Goal: Task Accomplishment & Management: Complete application form

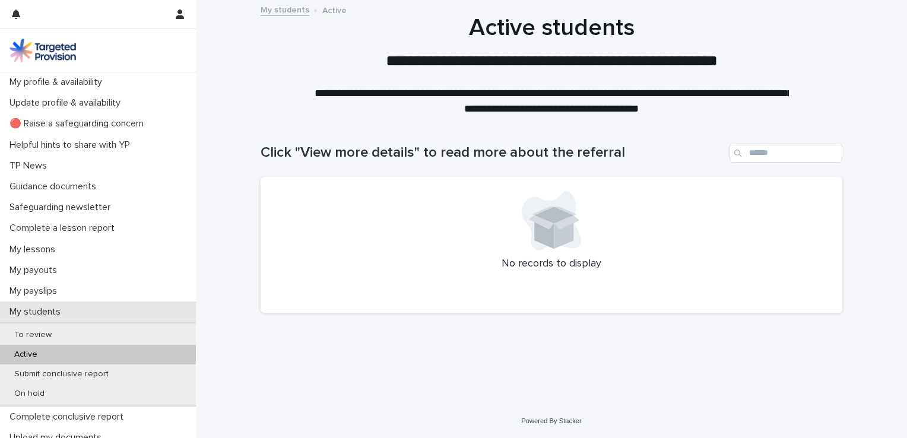
click at [50, 315] on p "My students" at bounding box center [37, 311] width 65 height 11
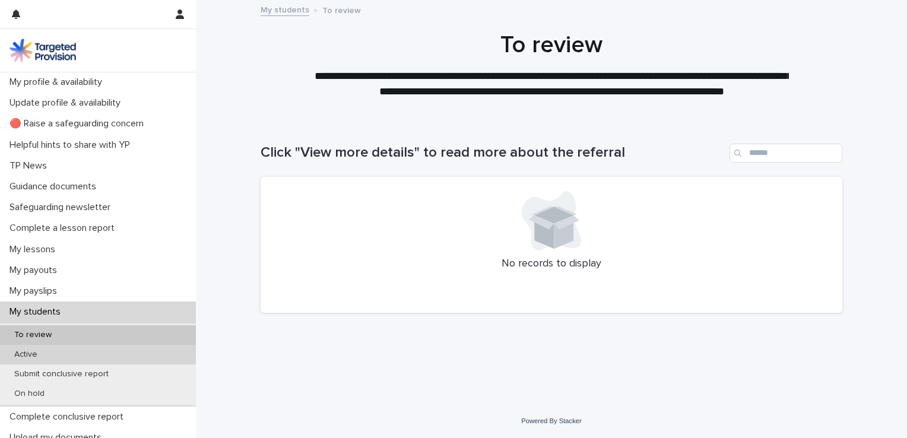
click at [51, 348] on div "Active" at bounding box center [98, 355] width 196 height 20
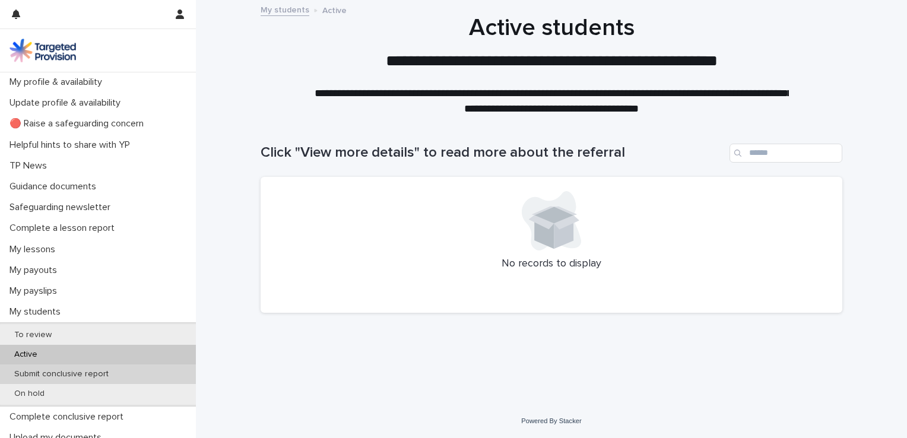
click at [59, 376] on p "Submit conclusive report" at bounding box center [61, 374] width 113 height 10
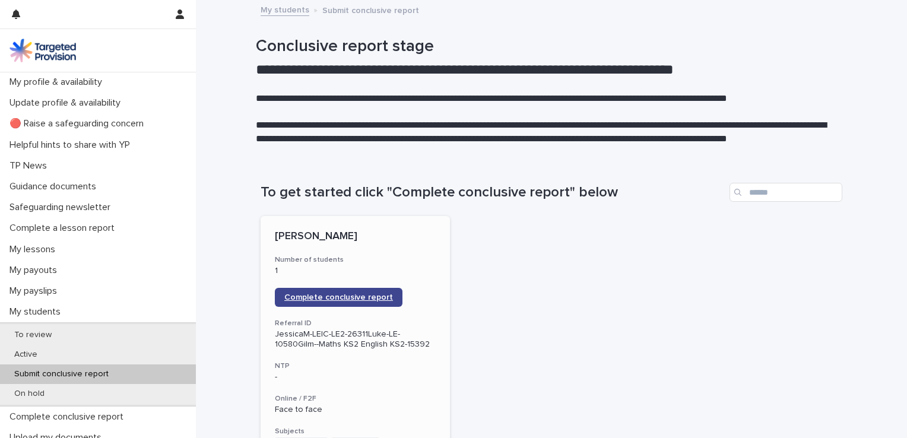
click at [312, 288] on link "Complete conclusive report" at bounding box center [339, 297] width 128 height 19
